Goal: Transaction & Acquisition: Purchase product/service

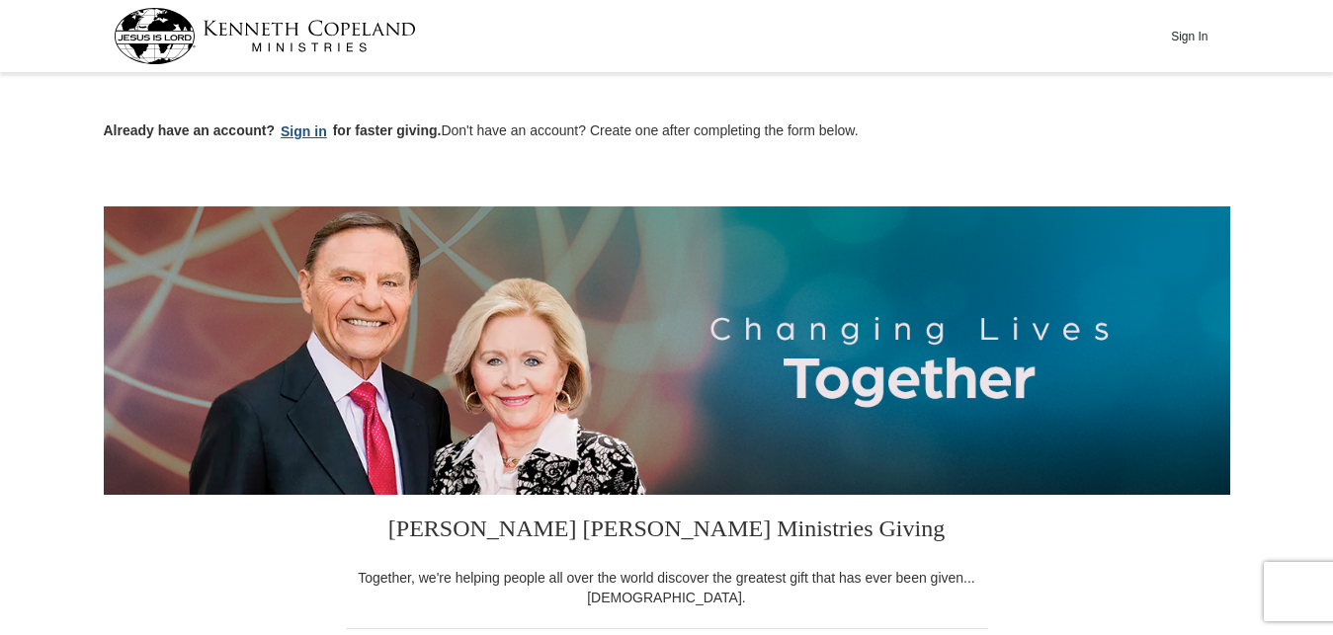
click at [302, 138] on button "Sign in" at bounding box center [304, 132] width 58 height 23
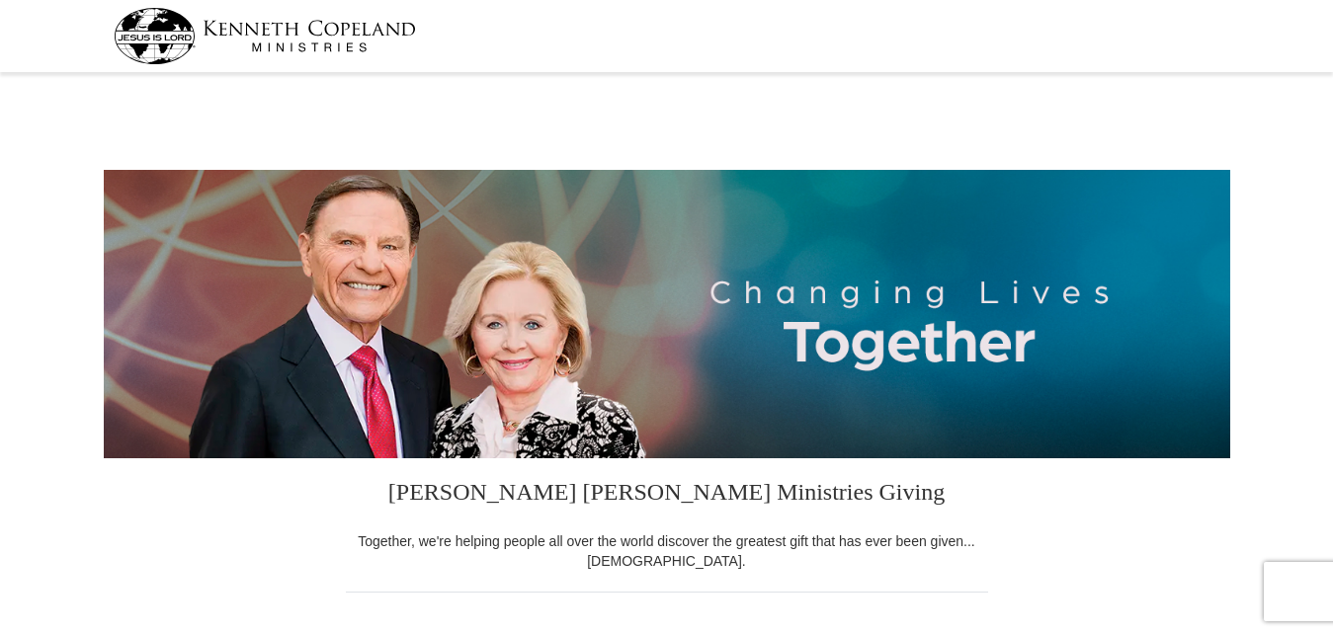
select select "KY"
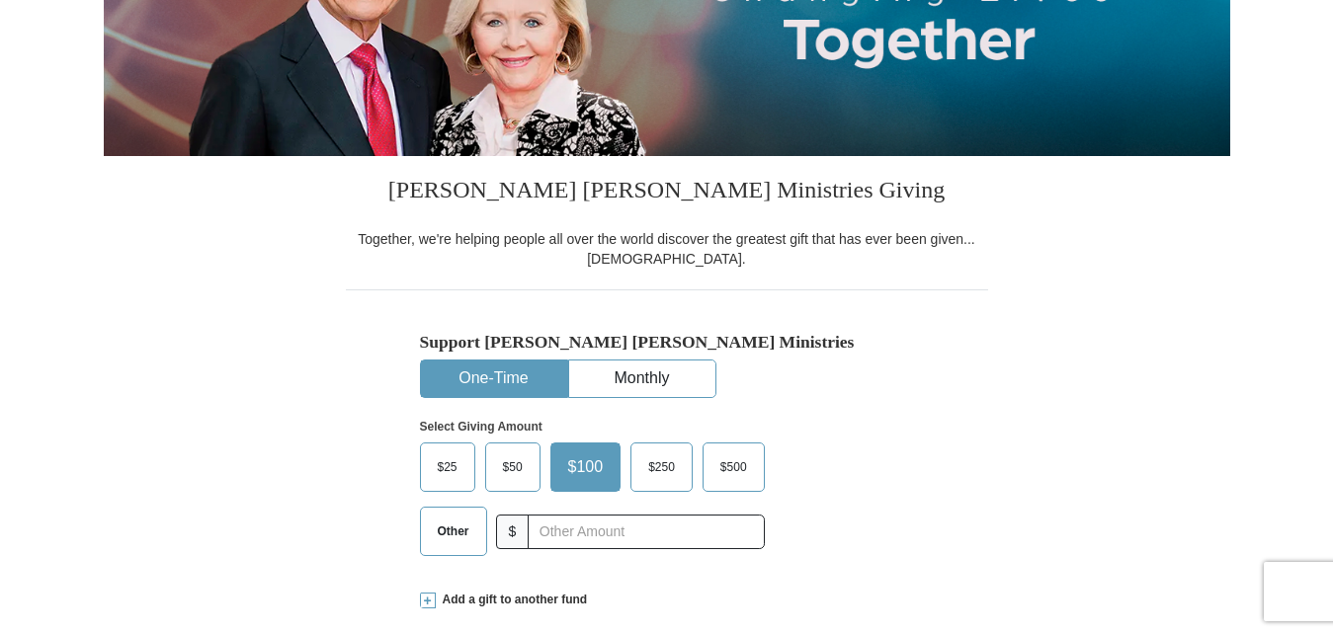
scroll to position [353, 0]
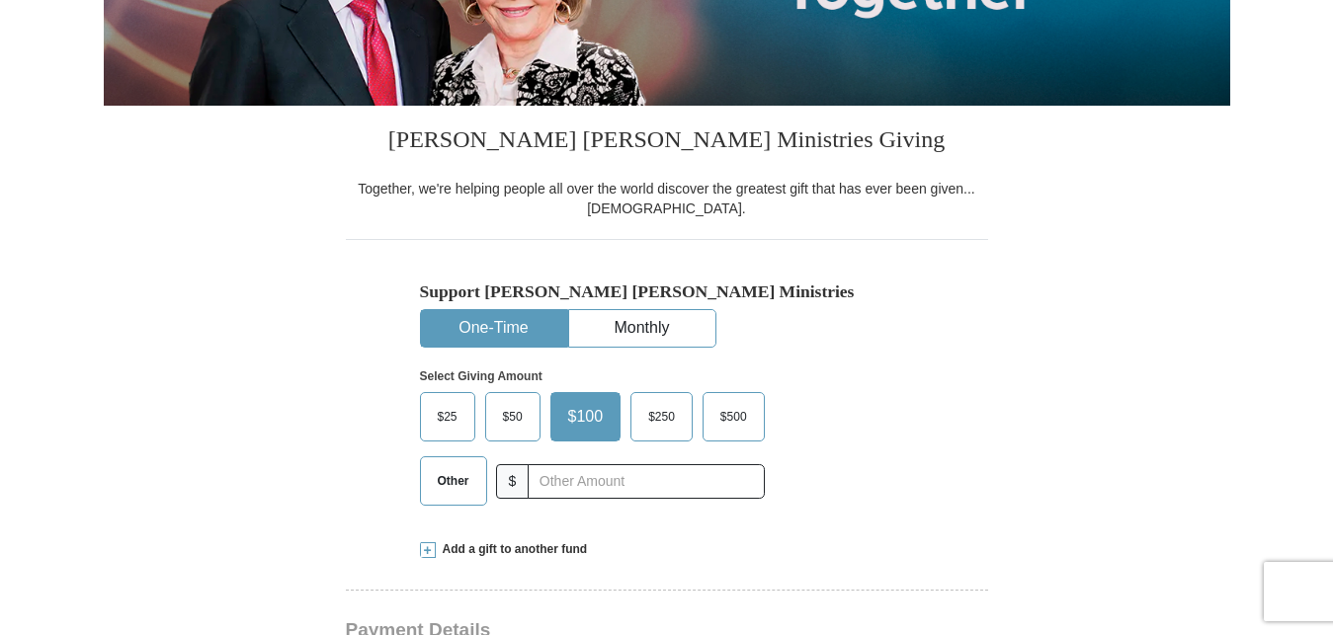
click at [448, 418] on span "$25" at bounding box center [448, 417] width 40 height 30
click at [0, 0] on input "$25" at bounding box center [0, 0] width 0 height 0
click at [585, 427] on span "$100" at bounding box center [587, 417] width 46 height 30
click at [0, 0] on input "$100" at bounding box center [0, 0] width 0 height 0
click at [832, 387] on div "Select Giving Amount Amount must be a valid number The total gift cannot be les…" at bounding box center [667, 434] width 494 height 173
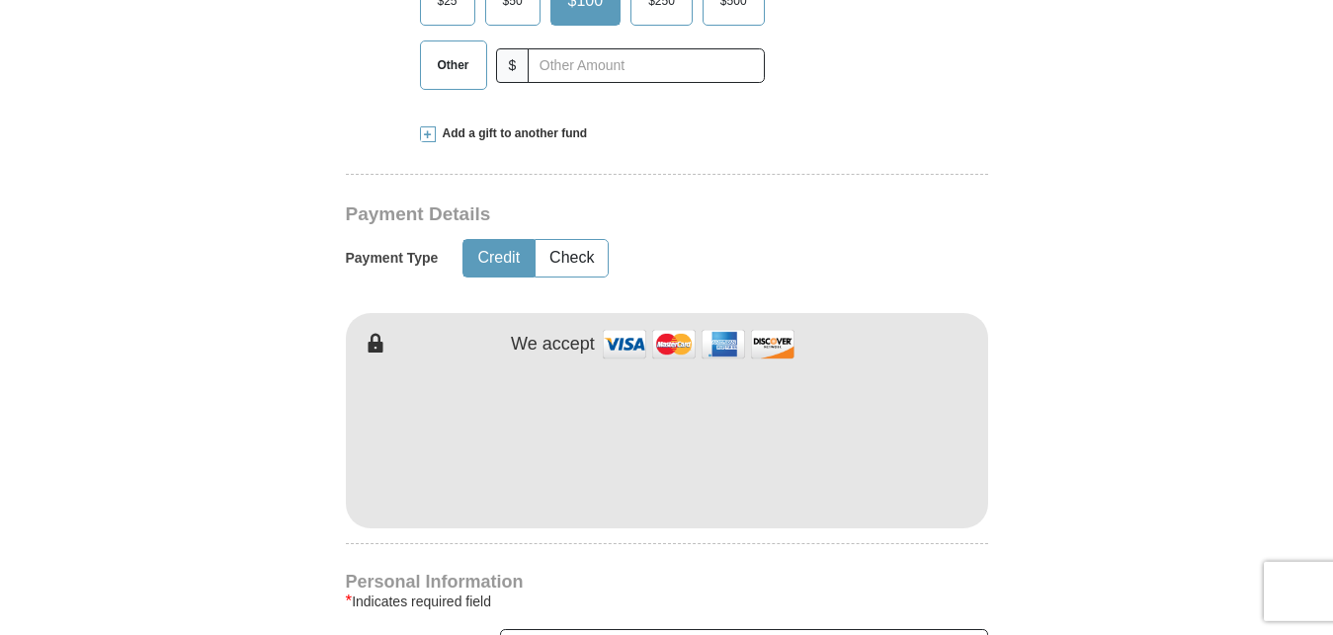
scroll to position [806, 0]
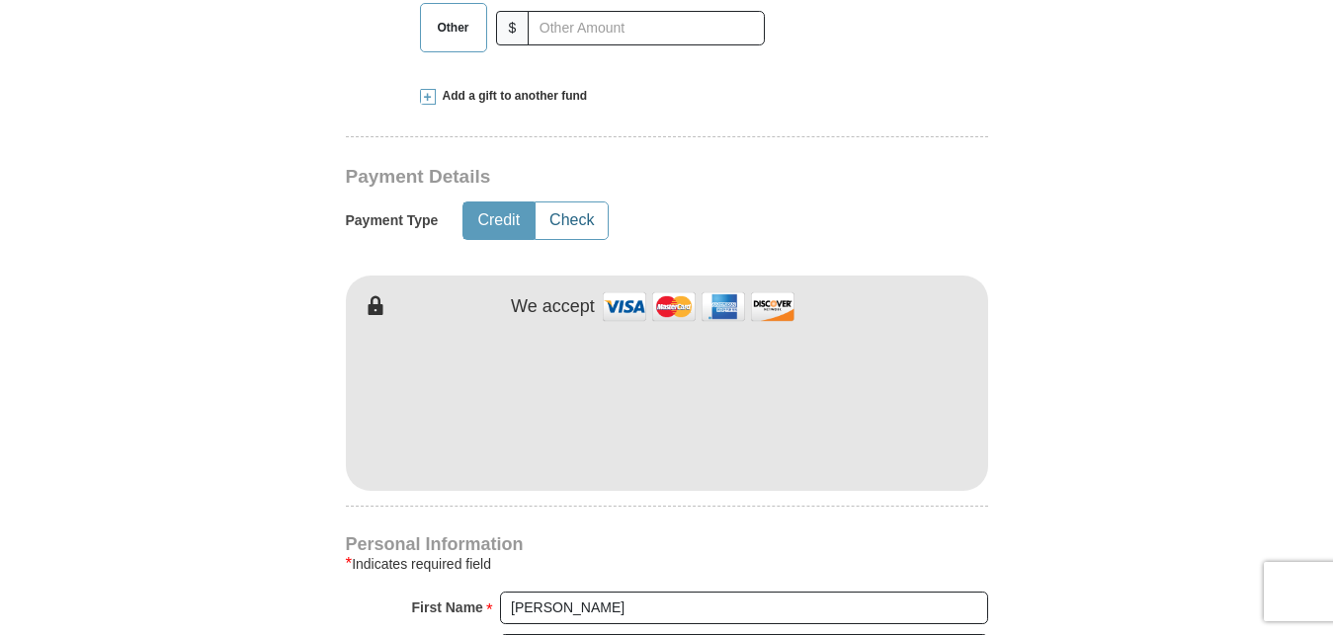
click at [591, 219] on button "Check" at bounding box center [572, 221] width 72 height 37
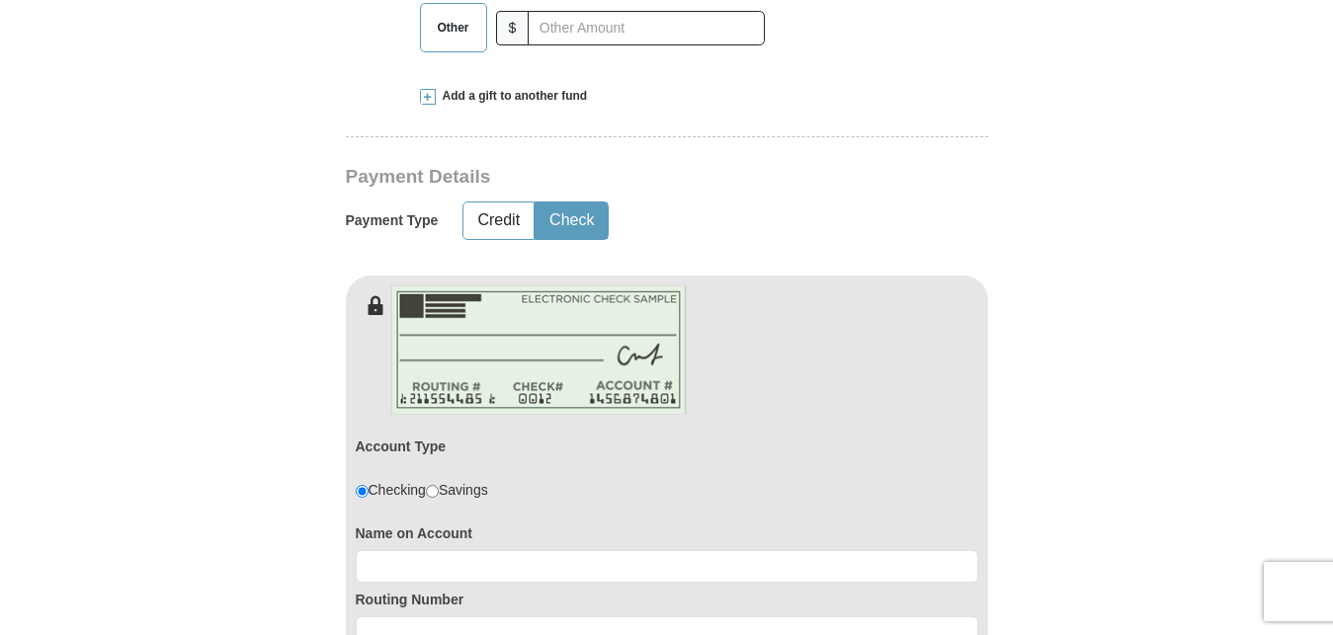
type button "Check"
type button "Credit"
click at [591, 219] on button "Check" at bounding box center [572, 221] width 72 height 37
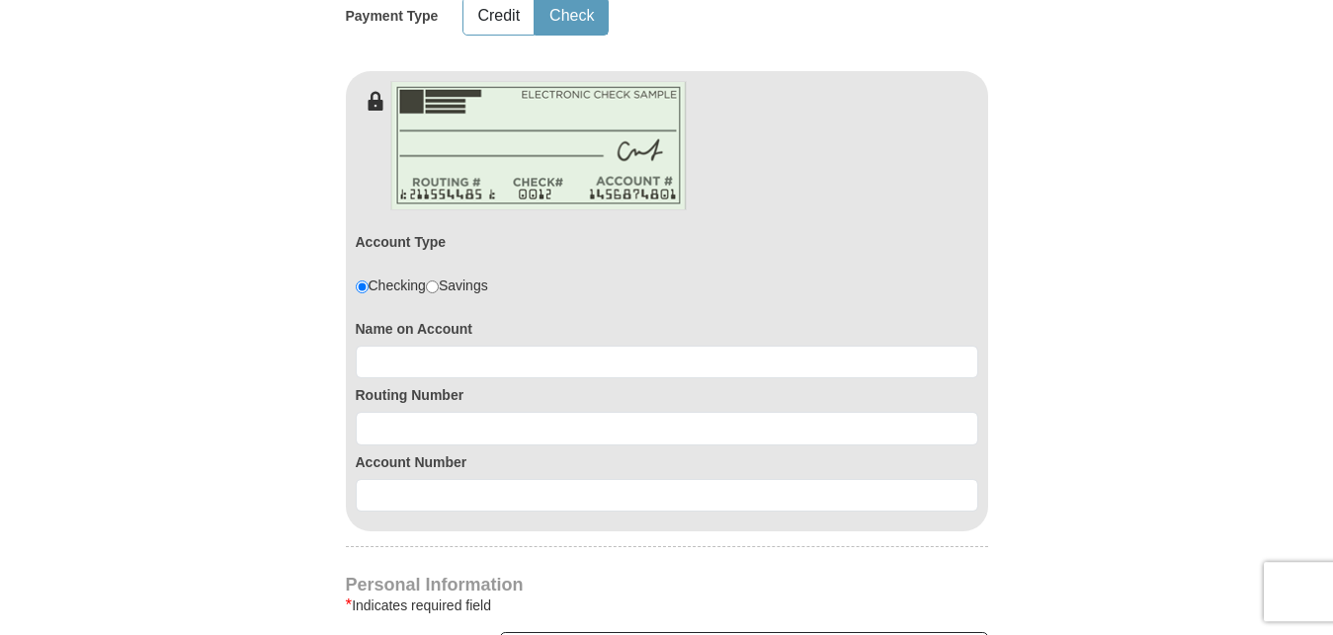
scroll to position [1008, 0]
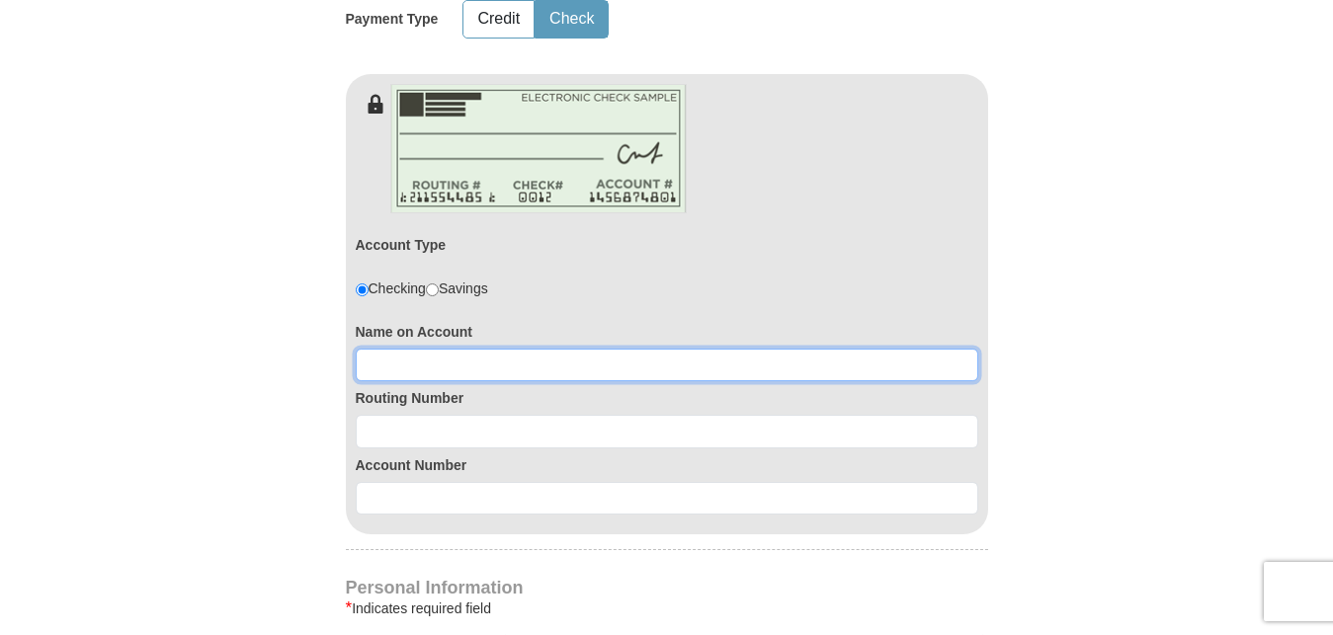
click at [566, 362] on input at bounding box center [667, 366] width 622 height 34
type input "Joshua Baxter"
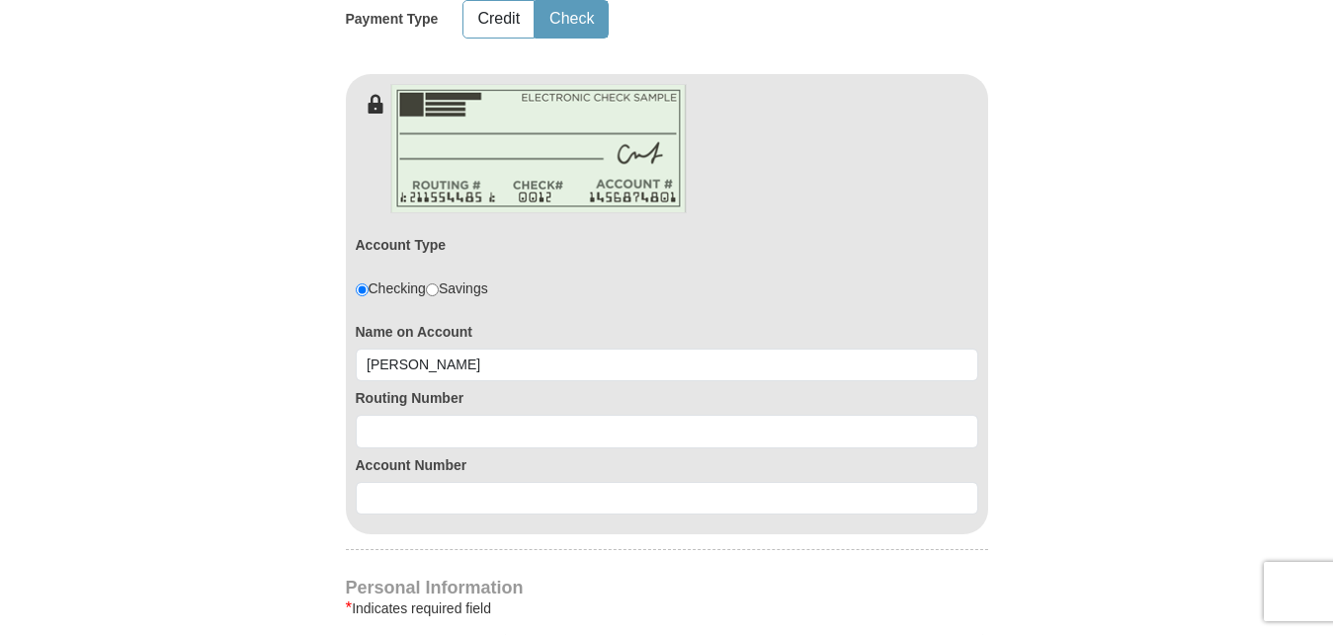
type input "40117"
type input "2703178161"
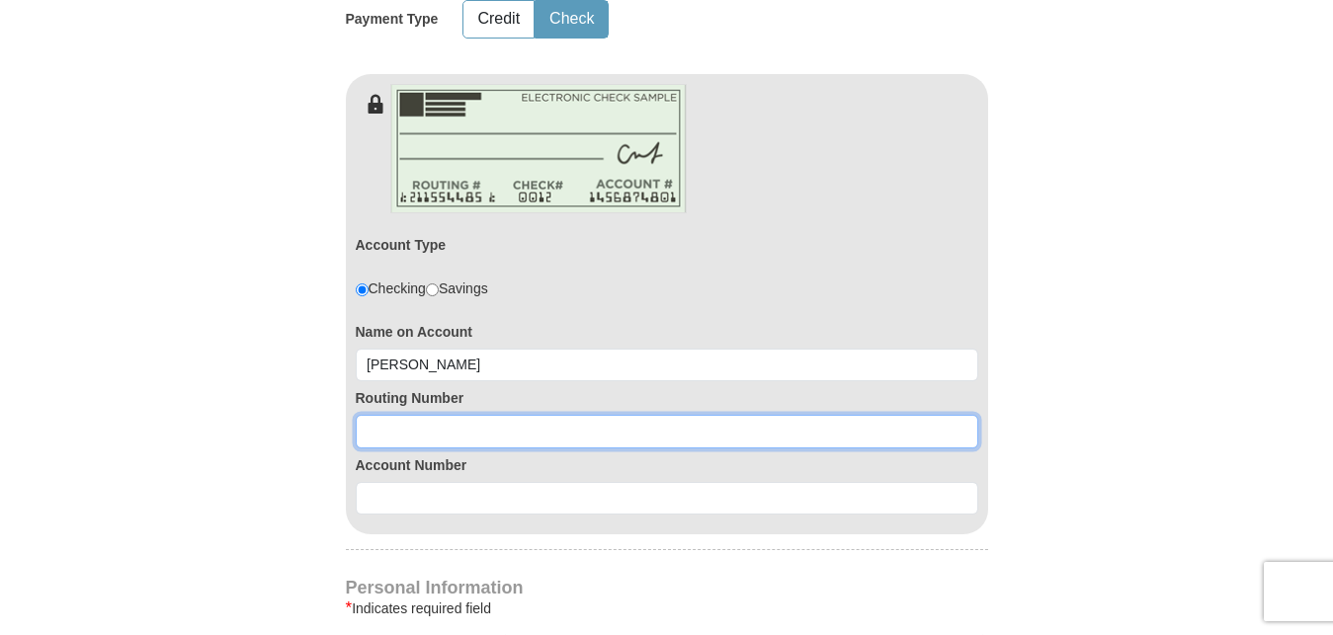
click at [432, 424] on input at bounding box center [667, 432] width 622 height 34
type input "314074269"
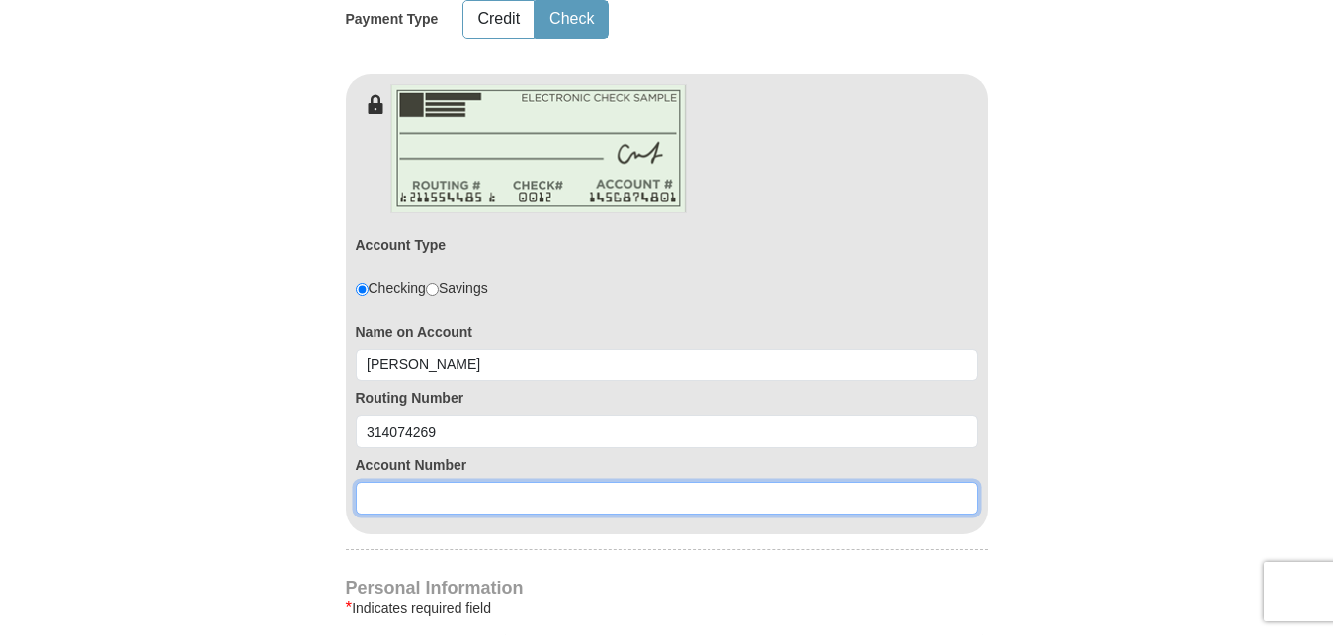
click at [434, 498] on input at bounding box center [667, 499] width 622 height 34
type input "0212348418"
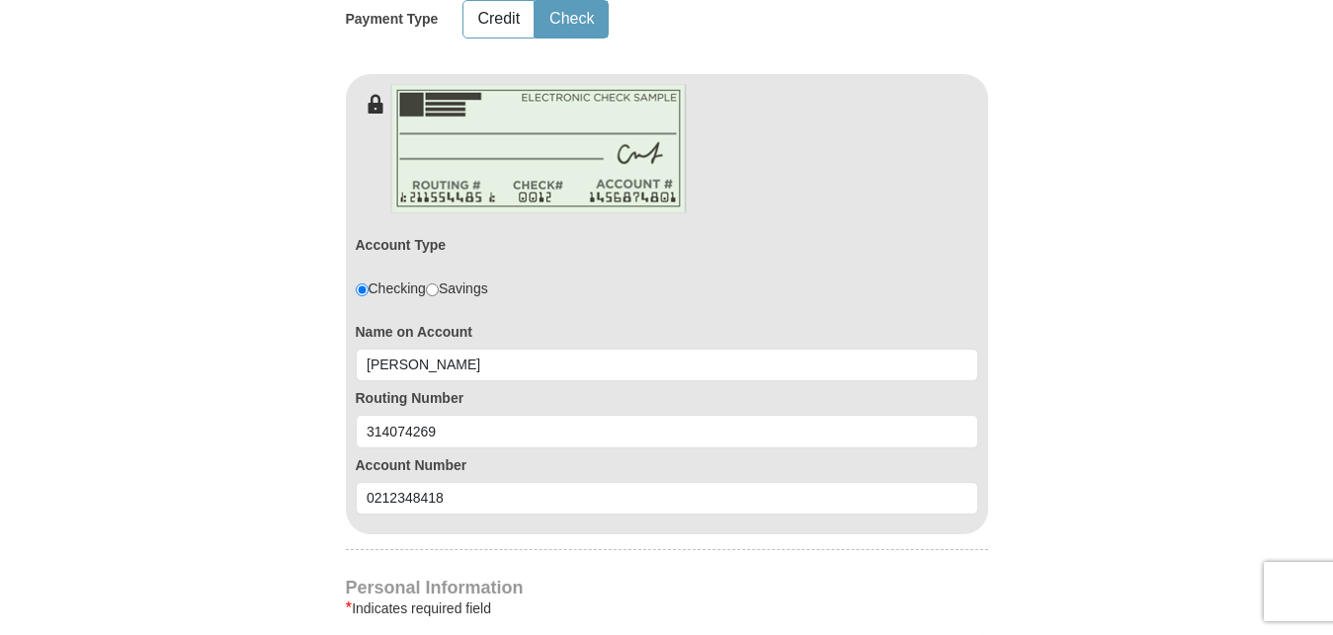
click at [229, 527] on form "Kenneth Copeland Ministries Giving Together, we're helping people all over the …" at bounding box center [667, 266] width 1126 height 2390
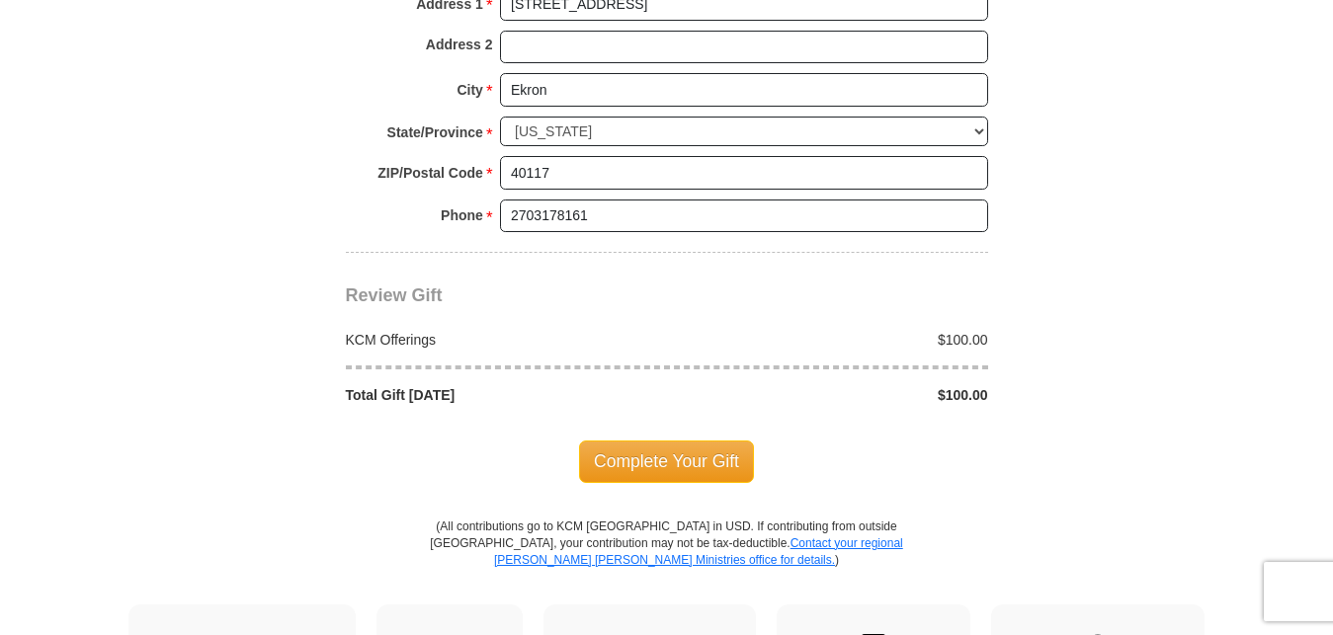
scroll to position [1915, 0]
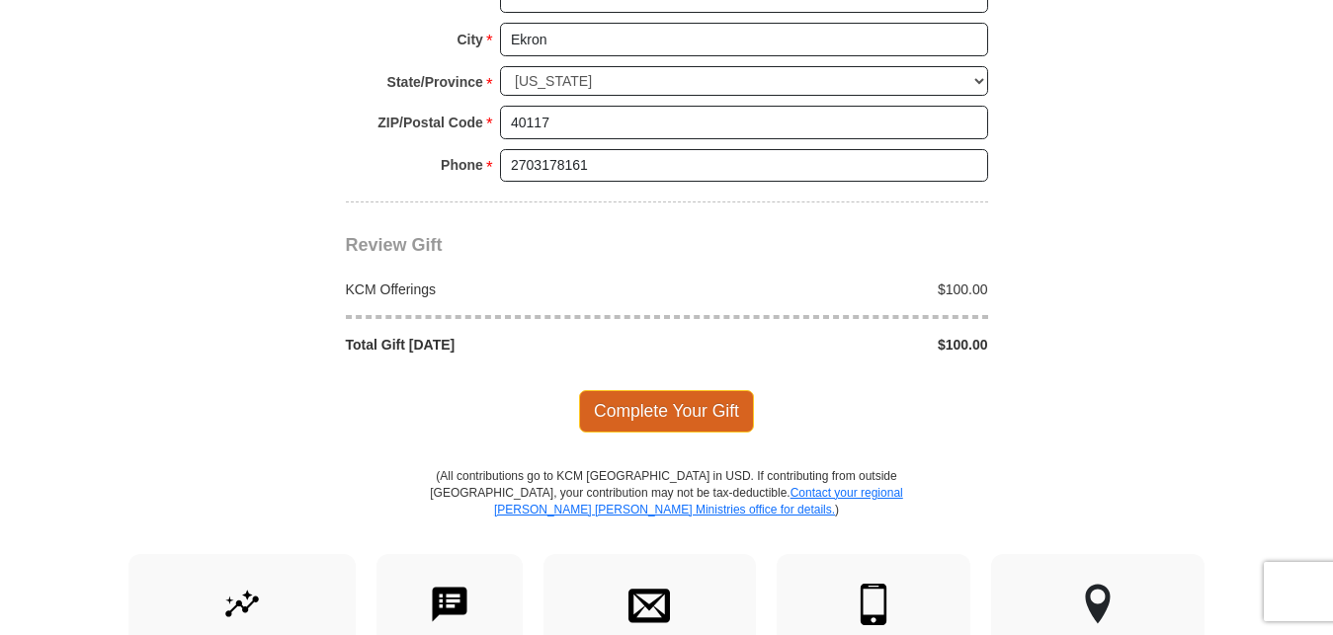
click at [735, 404] on span "Complete Your Gift" at bounding box center [666, 410] width 175 height 41
